Goal: Task Accomplishment & Management: Complete application form

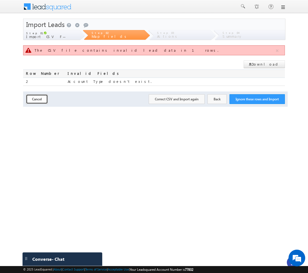
click at [44, 100] on button "Cancel" at bounding box center [37, 99] width 22 height 10
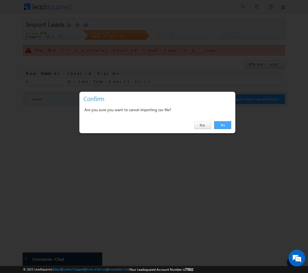
click at [223, 127] on link "Yes" at bounding box center [222, 125] width 17 height 8
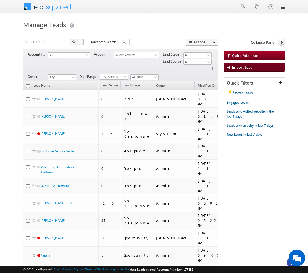
click at [244, 65] on link "Import Lead" at bounding box center [253, 67] width 61 height 9
